Goal: Task Accomplishment & Management: Use online tool/utility

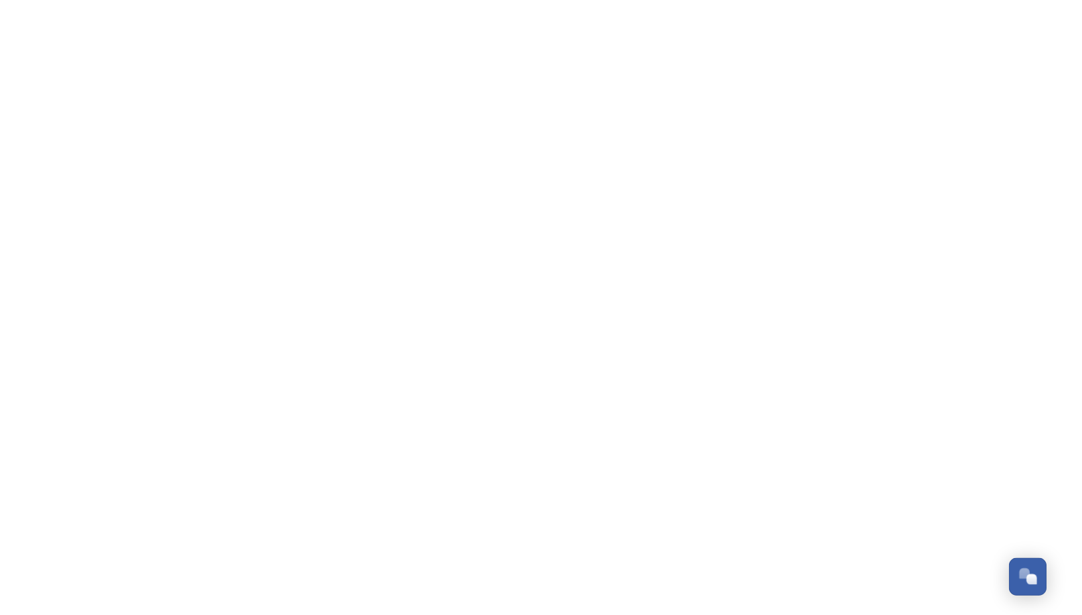
scroll to position [944, 0]
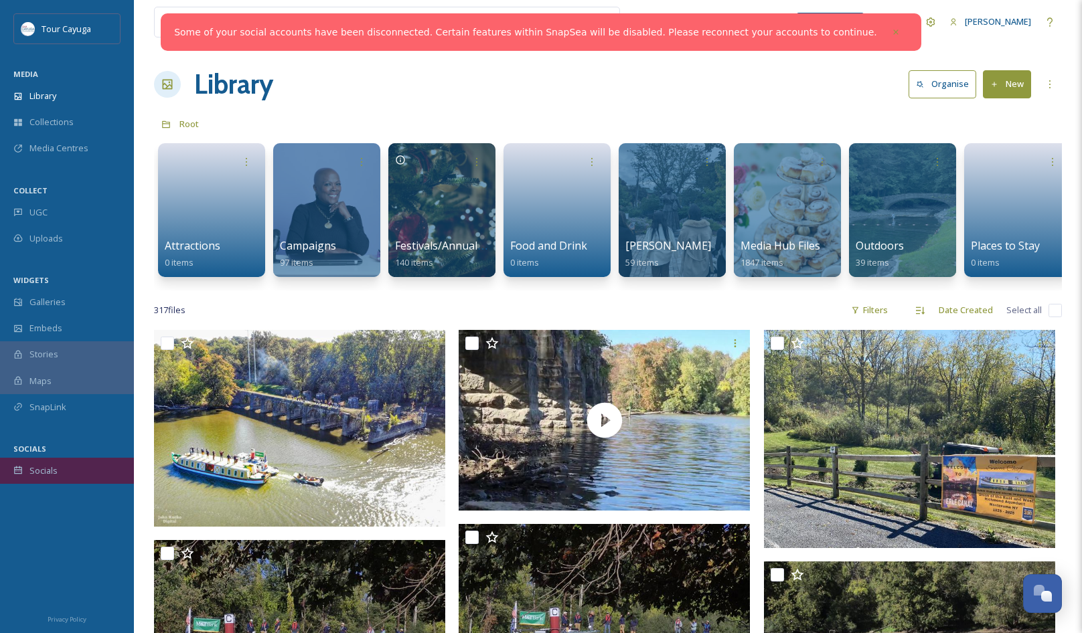
click at [44, 470] on span "Socials" at bounding box center [43, 471] width 28 height 13
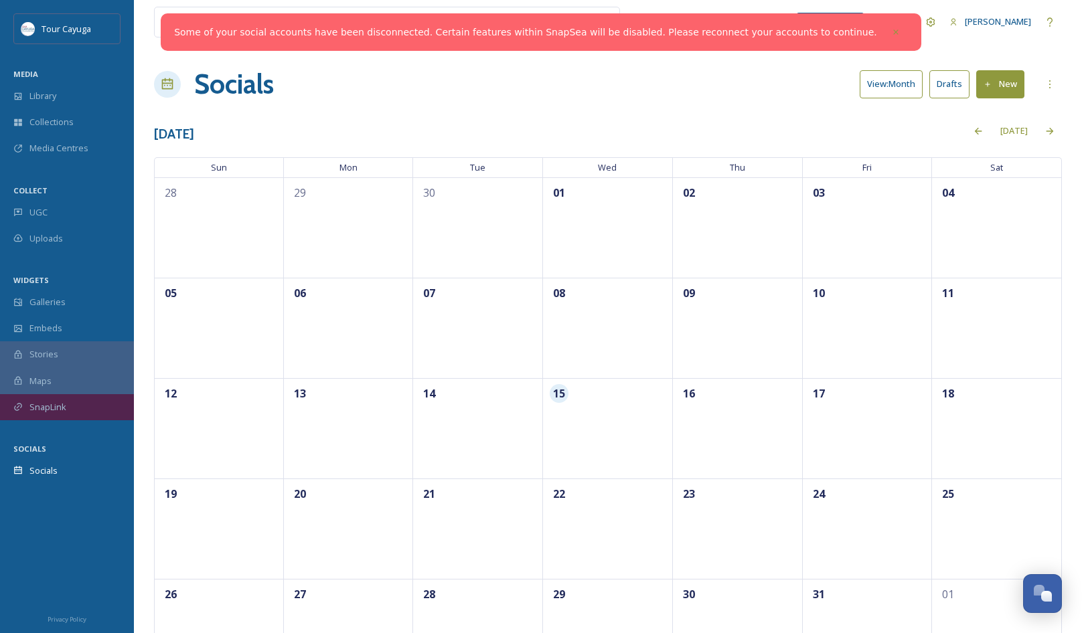
click at [54, 405] on span "SnapLink" at bounding box center [47, 407] width 37 height 13
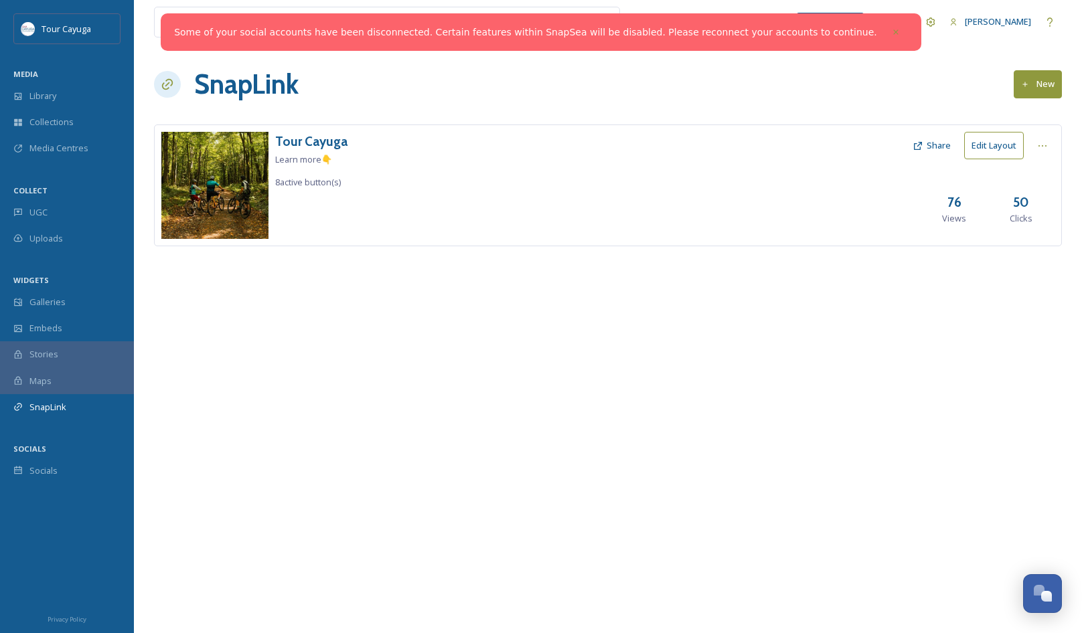
click at [994, 144] on button "Edit Layout" at bounding box center [994, 145] width 60 height 27
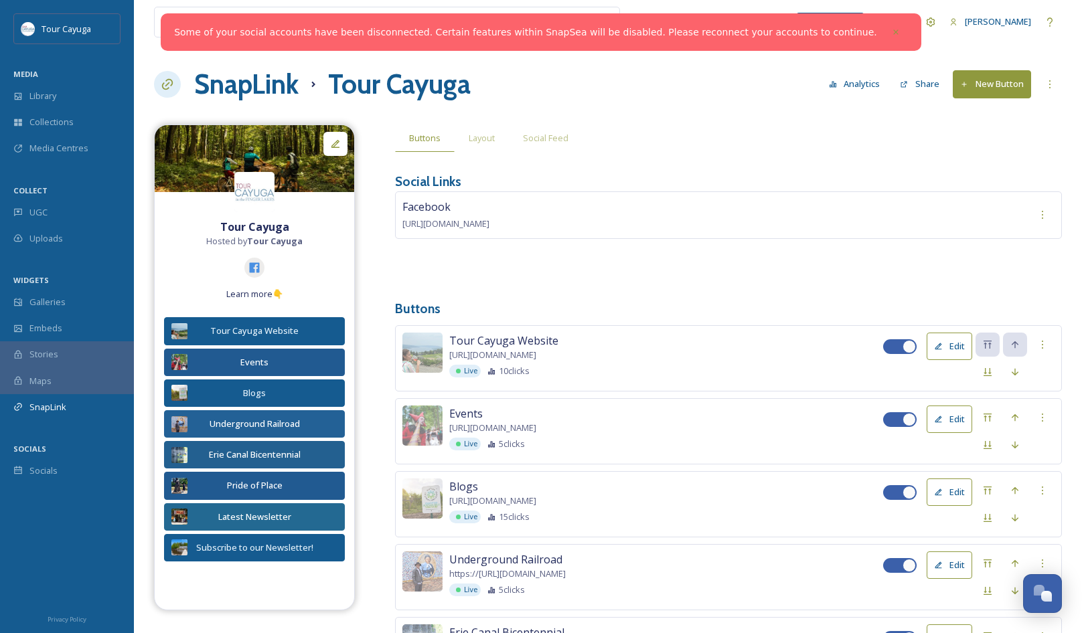
click at [997, 86] on button "New Button" at bounding box center [992, 83] width 78 height 27
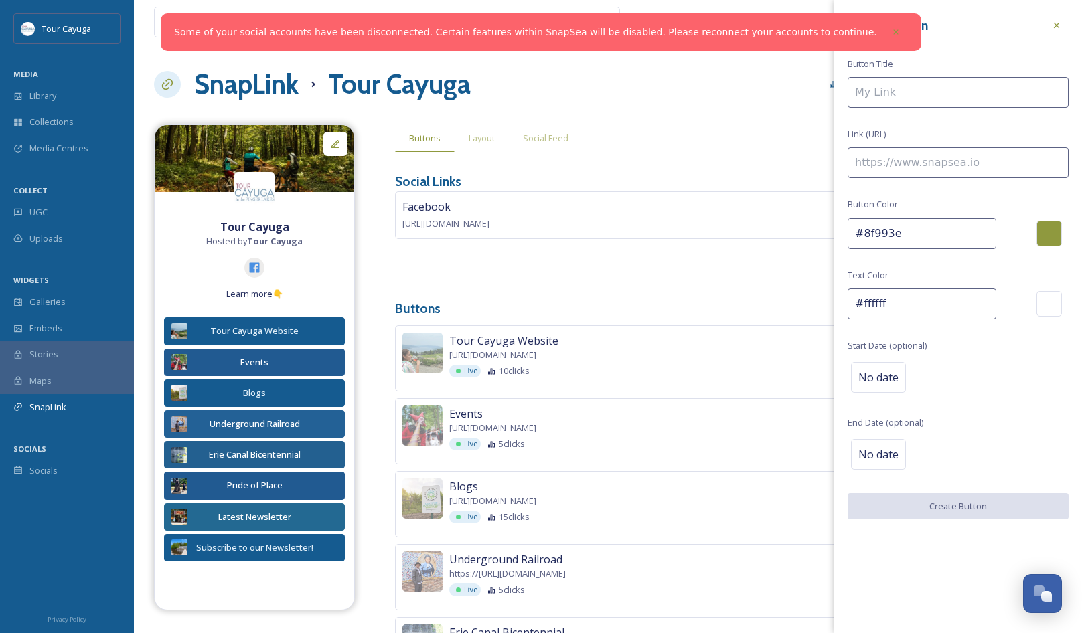
click at [943, 95] on input at bounding box center [958, 92] width 221 height 31
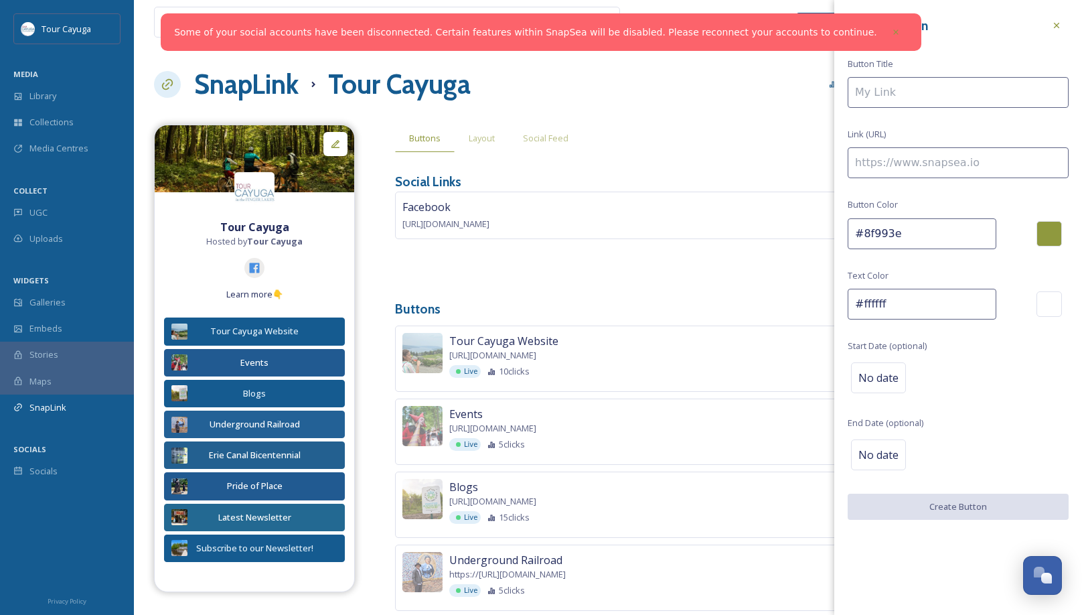
paste input "Accessible Adventures"
type input "Accessible Adventures"
click at [909, 155] on input at bounding box center [958, 162] width 221 height 31
paste input "[URL][DOMAIN_NAME]"
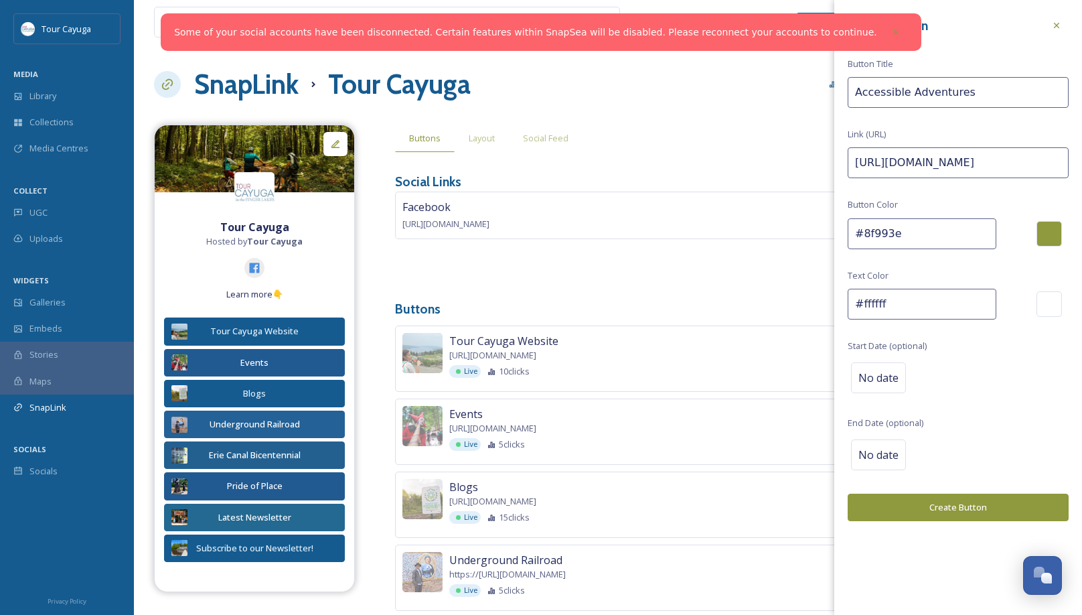
type input "[URL][DOMAIN_NAME]"
click at [1051, 232] on div at bounding box center [1049, 233] width 25 height 25
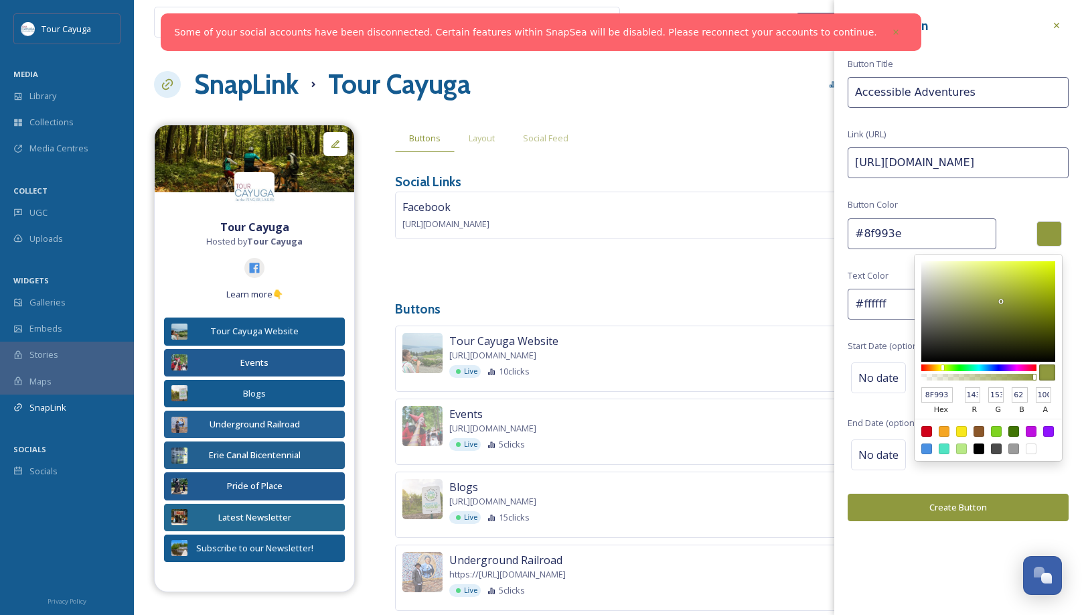
click at [926, 445] on div at bounding box center [926, 448] width 11 height 11
type input "#4a90e2"
type input "4A90E2"
type input "74"
type input "144"
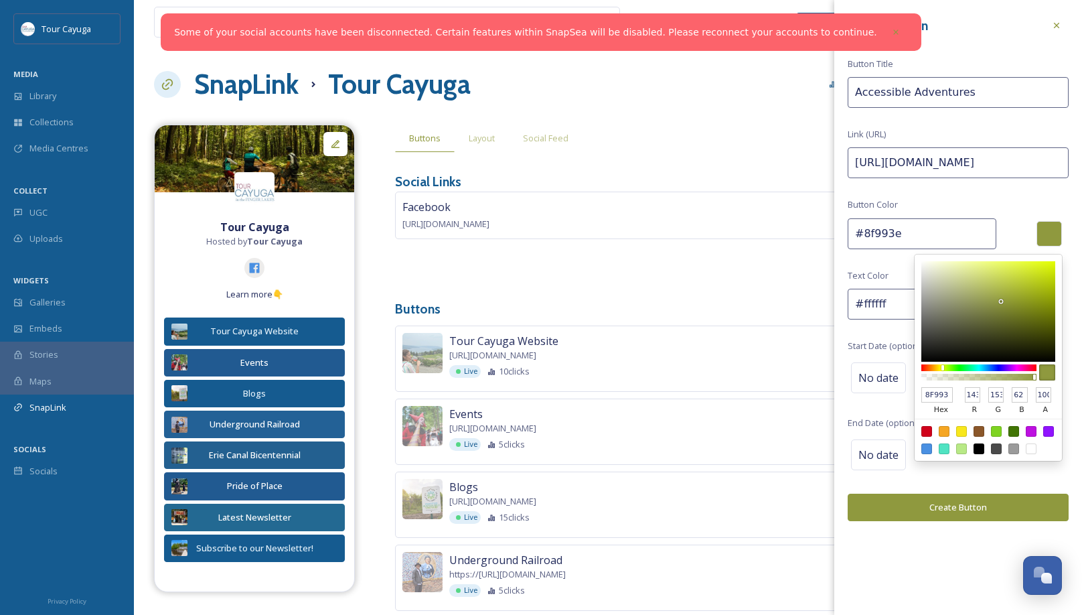
type input "226"
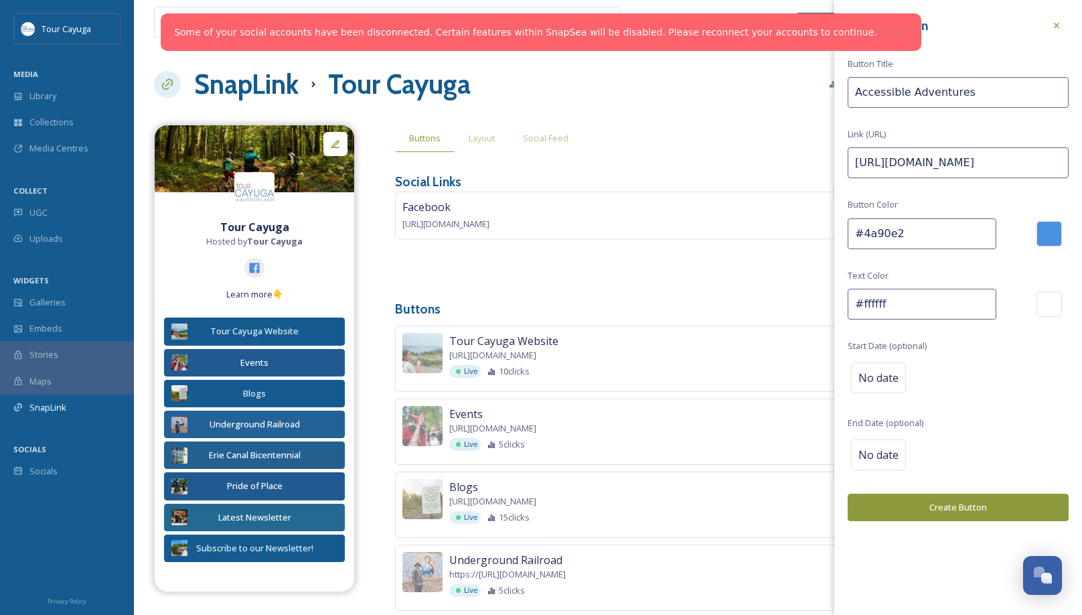
click at [923, 506] on button "Create Button" at bounding box center [958, 506] width 221 height 27
